Goal: Task Accomplishment & Management: Complete application form

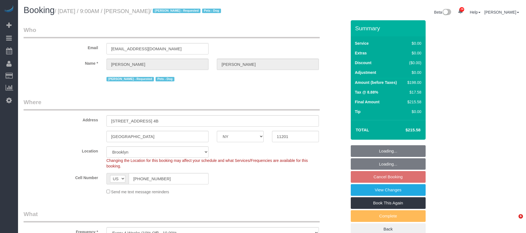
select select "NY"
select select "2"
select select "string:stripe-pm_1QRarJ4VGloSiKo7f1CdWVbw"
select select "spot2"
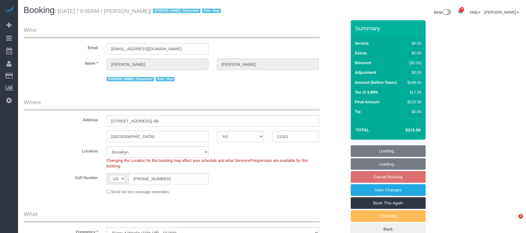
select select "number:57"
select select "number:72"
select select "number:13"
select select "number:5"
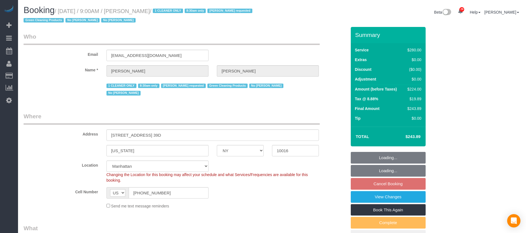
select select "NY"
select select "210"
select select "spot2"
select select "number:89"
select select "number:90"
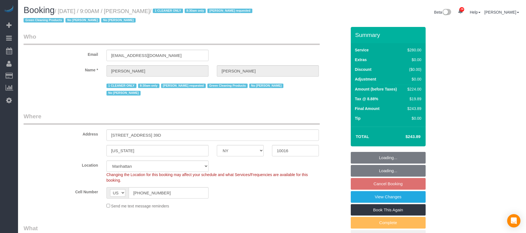
select select "number:15"
select select "number:5"
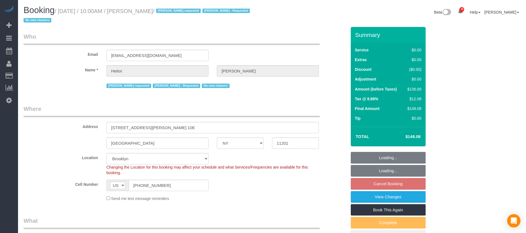
select select "NY"
select select "1"
select select "number:89"
select select "number:90"
select select "number:15"
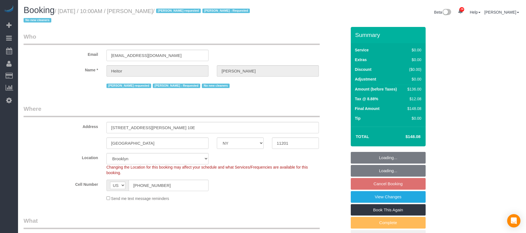
select select "number:5"
select select "spot63"
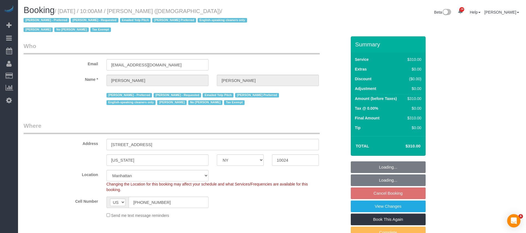
select select "NY"
select select "300"
select select "spot3"
select select "number:89"
select select "number:90"
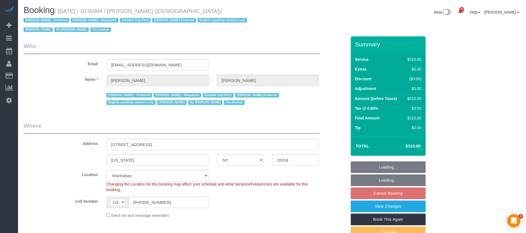
select select "number:15"
select select "number:7"
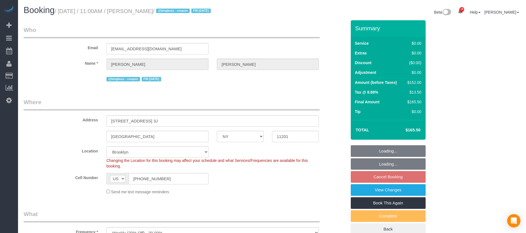
select select "NY"
select select "2"
select select "spot4"
select select "number:89"
select select "number:90"
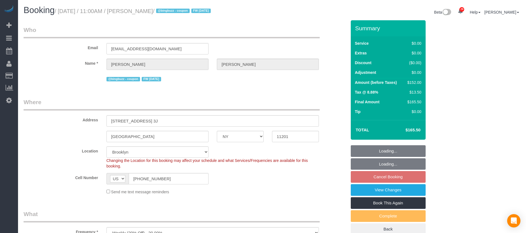
select select "number:15"
select select "number:6"
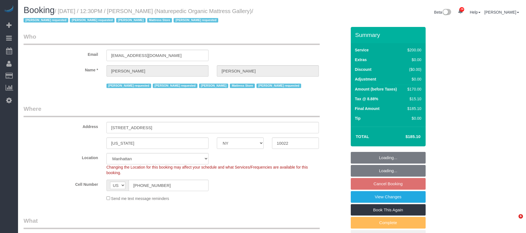
select select "NY"
select select "150"
select select "number:89"
select select "number:90"
select select "number:15"
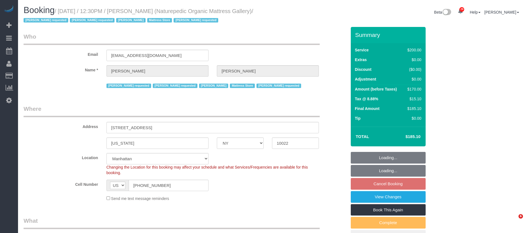
select select "number:5"
select select "number:21"
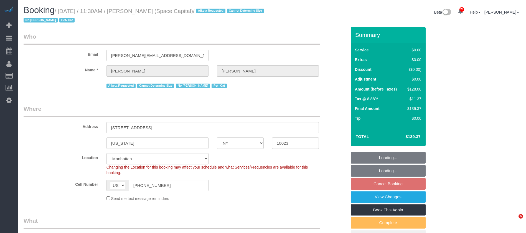
select select "NY"
select select "1"
select select "number:89"
select select "number:90"
select select "number:14"
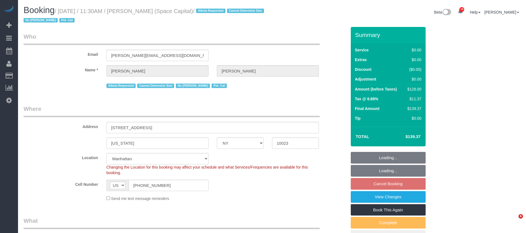
select select "number:6"
